Goal: Information Seeking & Learning: Learn about a topic

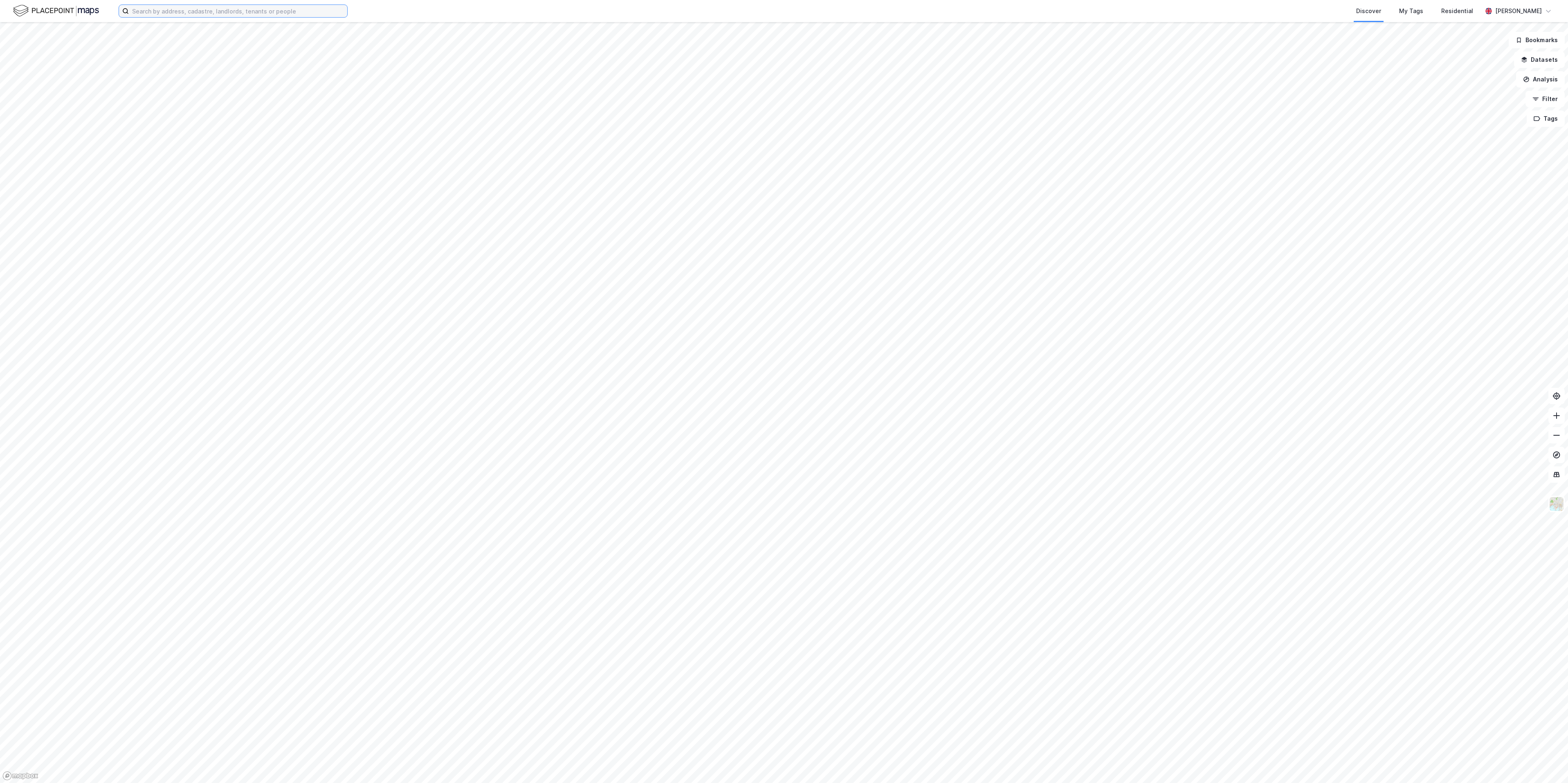
click at [226, 10] on input at bounding box center [238, 11] width 219 height 12
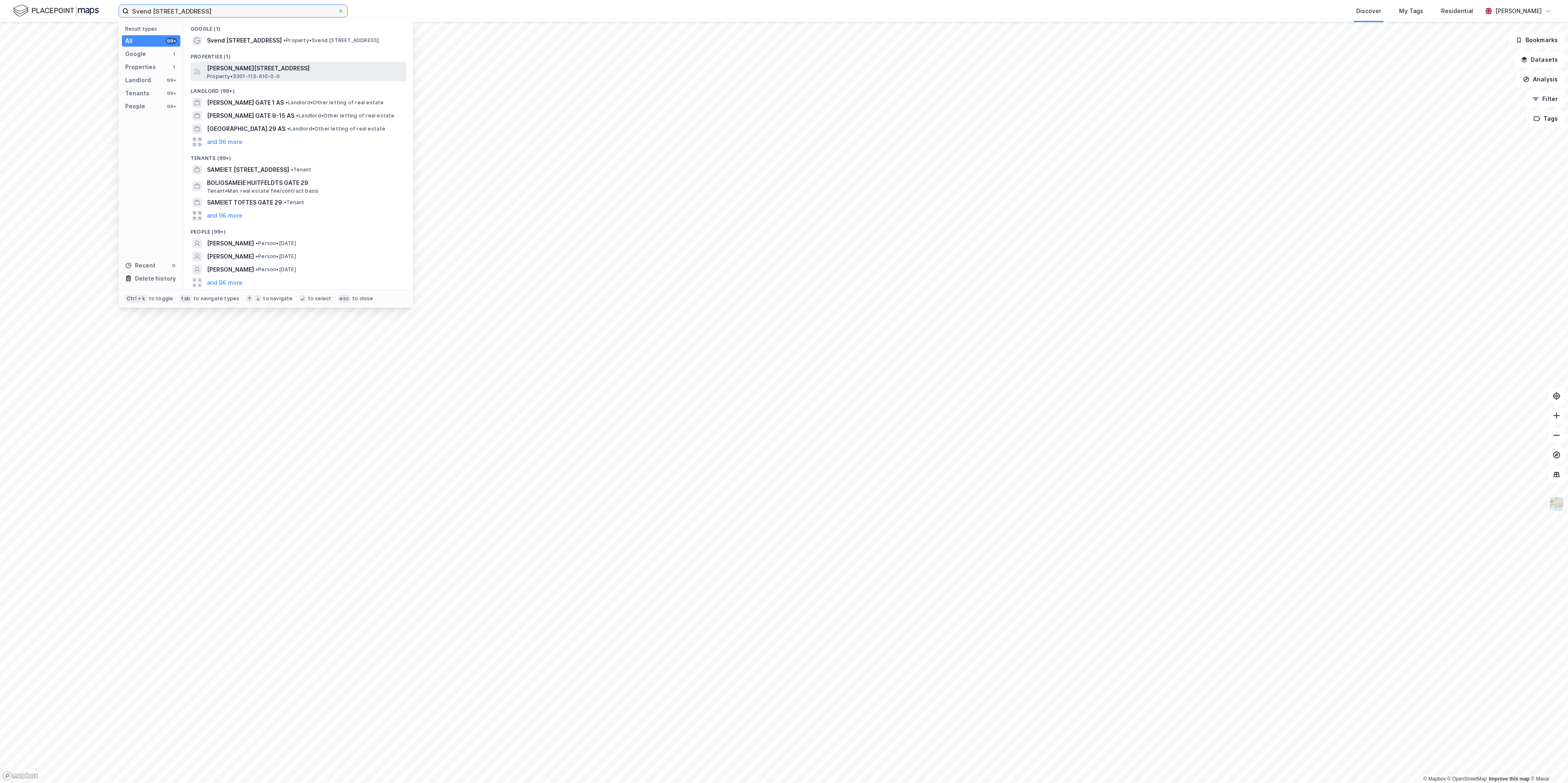
type input "Svend [STREET_ADDRESS]"
click at [267, 72] on span "[PERSON_NAME][STREET_ADDRESS]" at bounding box center [305, 68] width 197 height 10
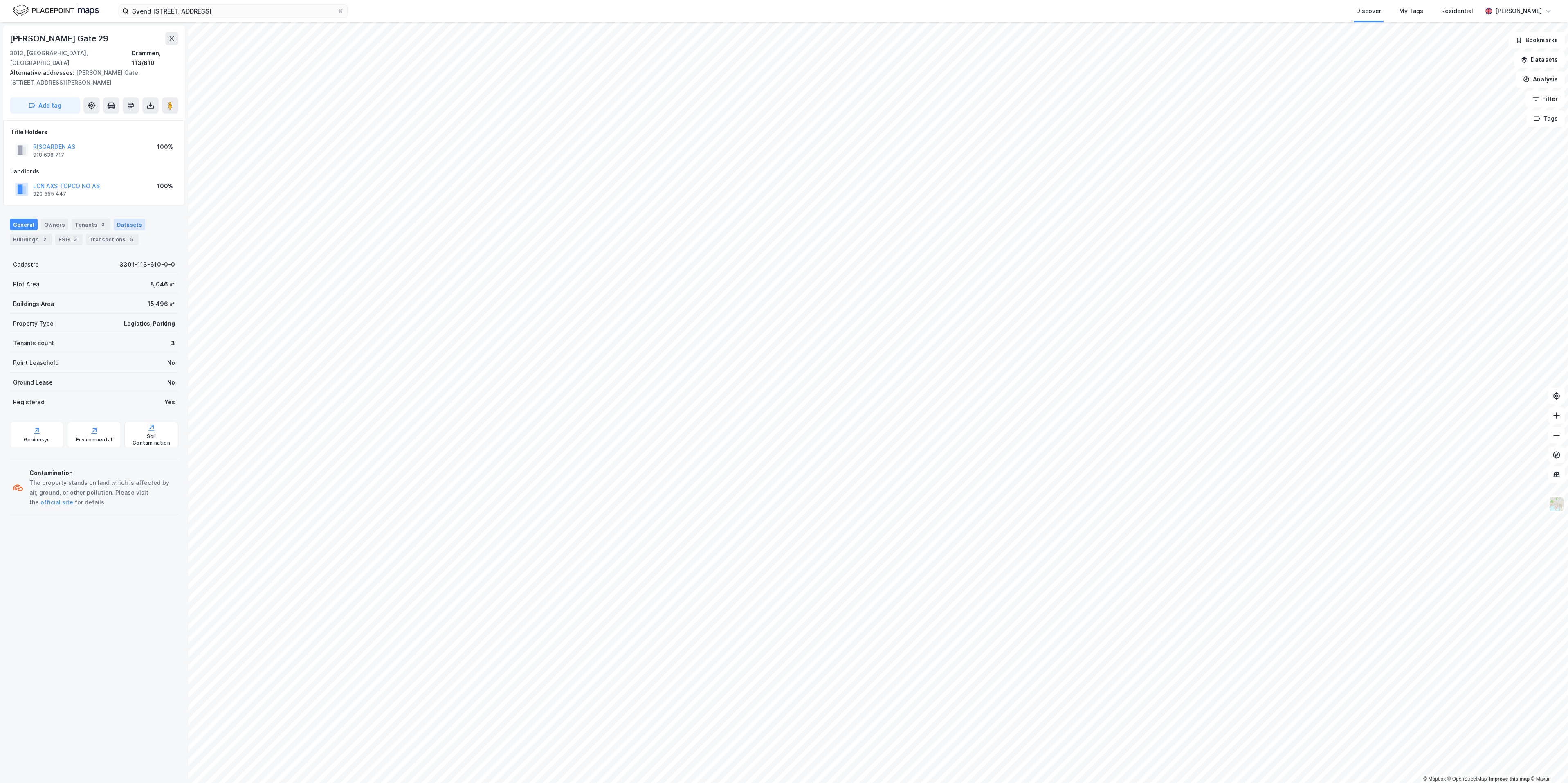
click at [127, 219] on div "Datasets" at bounding box center [130, 224] width 32 height 12
